Goal: Transaction & Acquisition: Purchase product/service

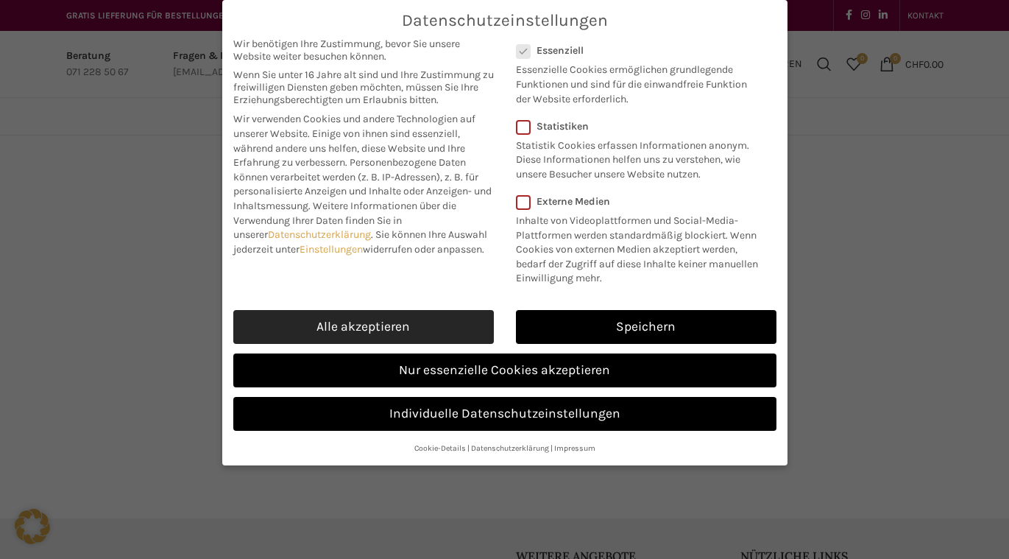
click at [363, 319] on link "Alle akzeptieren" at bounding box center [363, 327] width 261 height 34
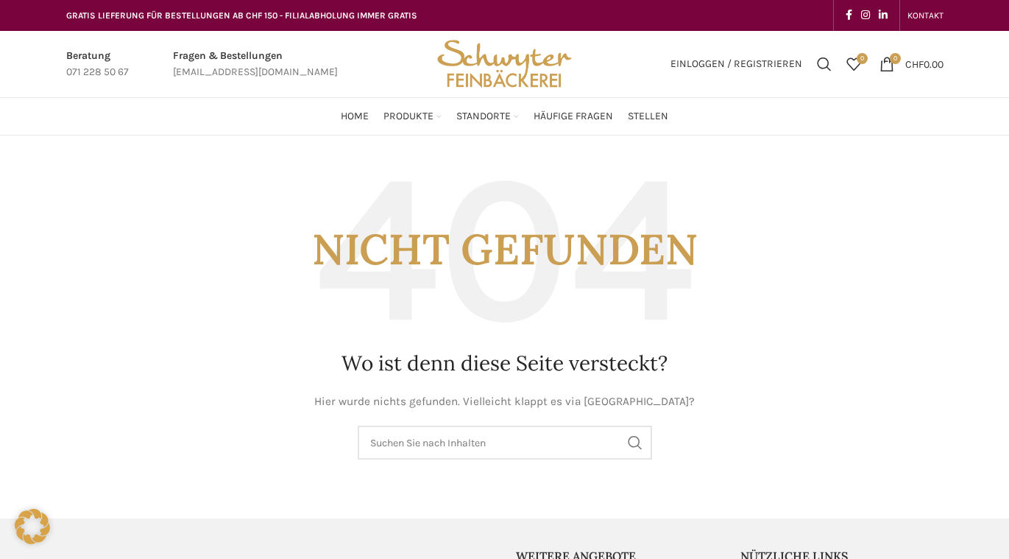
checkbox input "true"
click at [650, 118] on span "Stellen" at bounding box center [648, 117] width 40 height 14
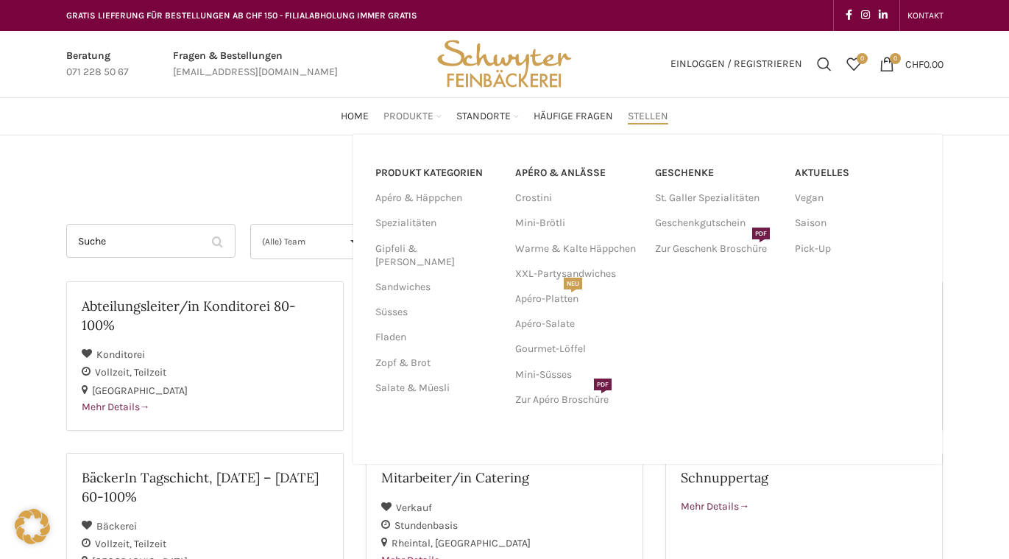
click at [403, 111] on span "Produkte" at bounding box center [408, 117] width 50 height 14
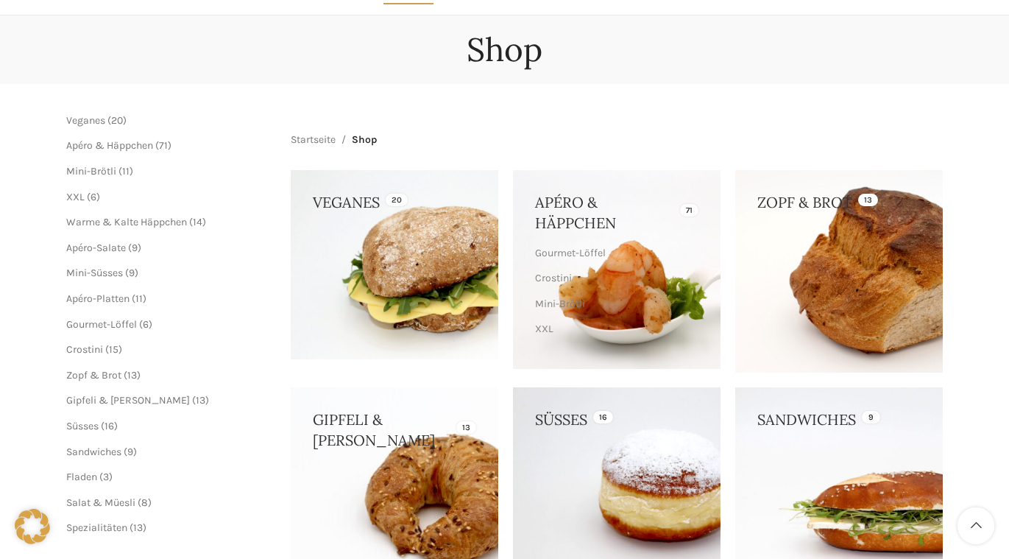
scroll to position [225, 0]
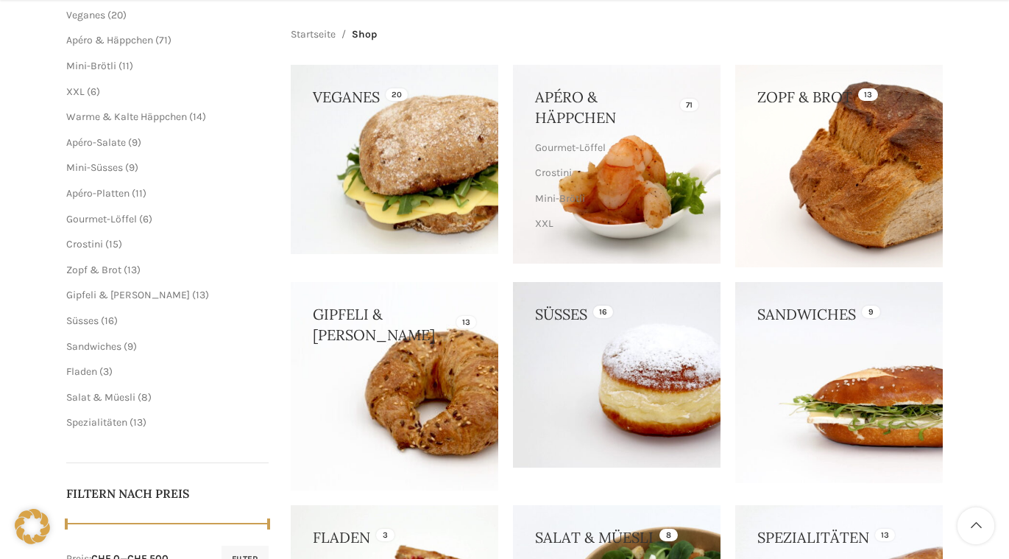
click at [422, 184] on link at bounding box center [395, 159] width 208 height 189
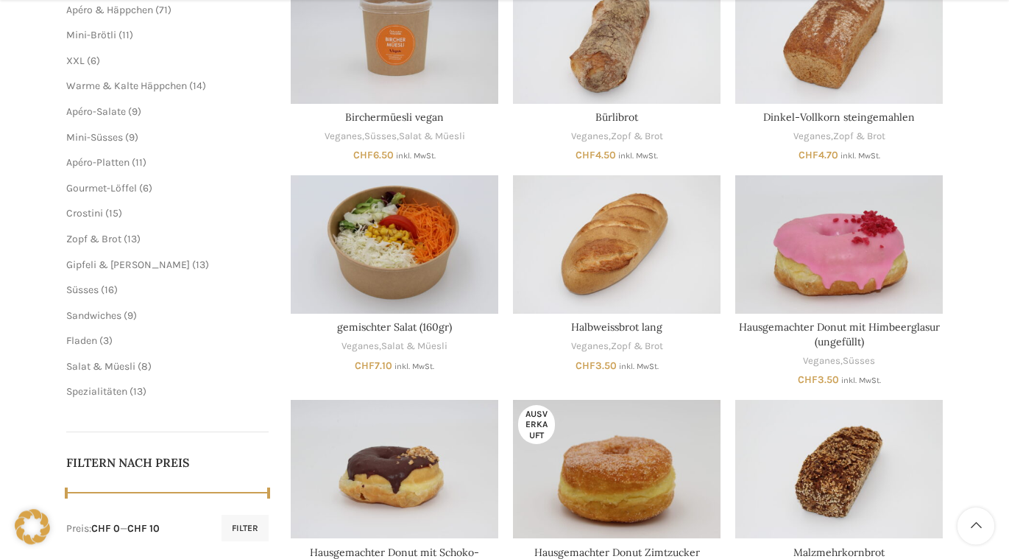
scroll to position [375, 0]
